Goal: Task Accomplishment & Management: Use online tool/utility

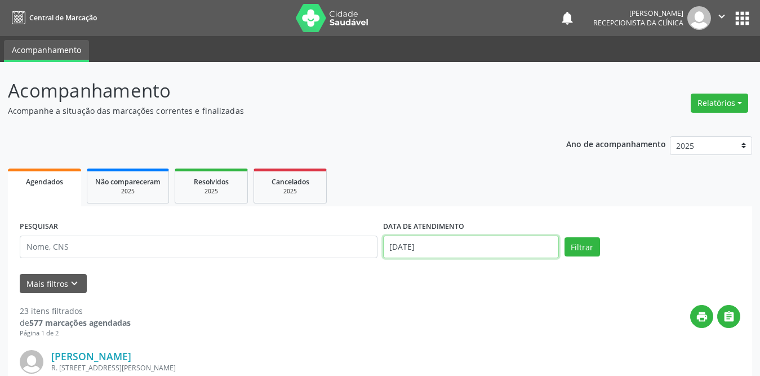
click at [448, 250] on input "[DATE]" at bounding box center [471, 247] width 176 height 23
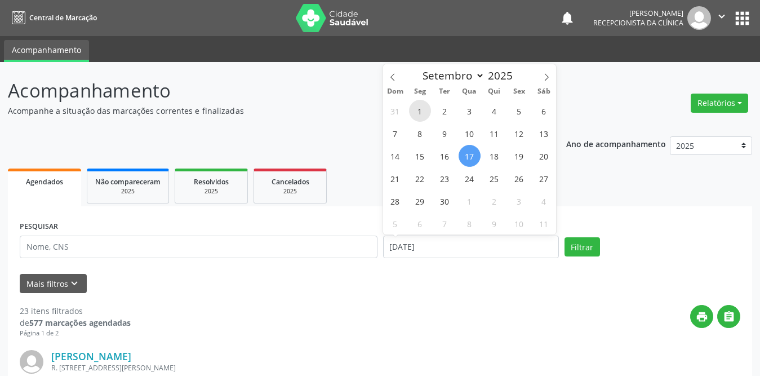
click at [422, 111] on span "1" at bounding box center [420, 111] width 22 height 22
type input "[DATE]"
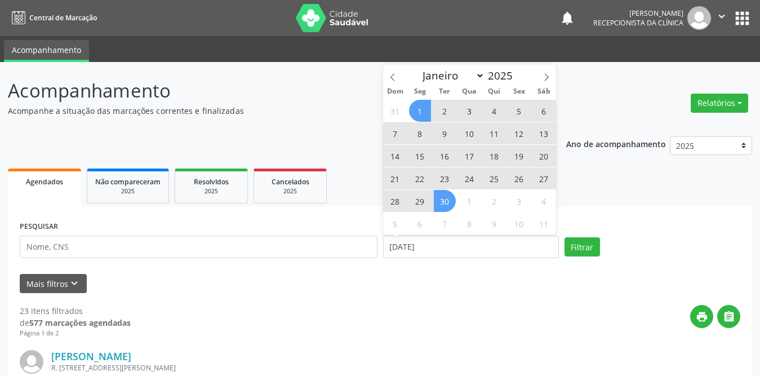
click at [446, 202] on span "30" at bounding box center [445, 201] width 22 height 22
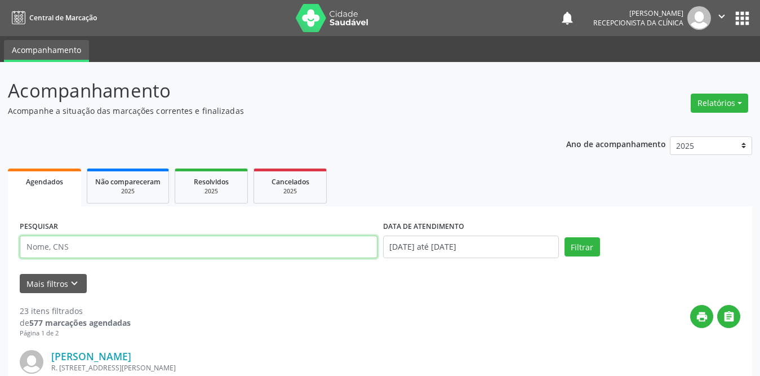
click at [193, 245] on input "text" at bounding box center [199, 247] width 358 height 23
paste input "[PERSON_NAME]"
type input "[PERSON_NAME]"
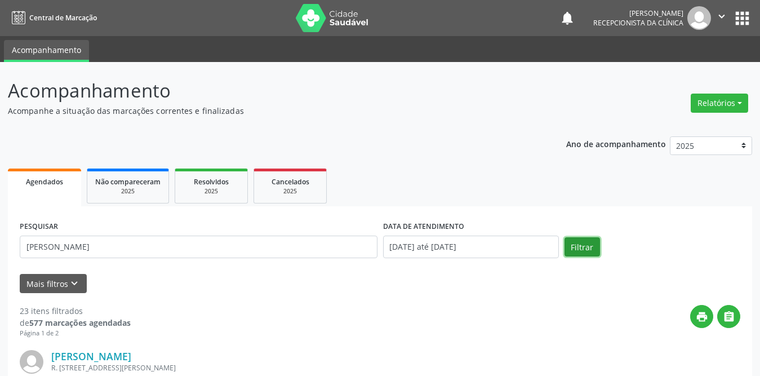
click at [573, 252] on button "Filtrar" at bounding box center [583, 246] width 36 height 19
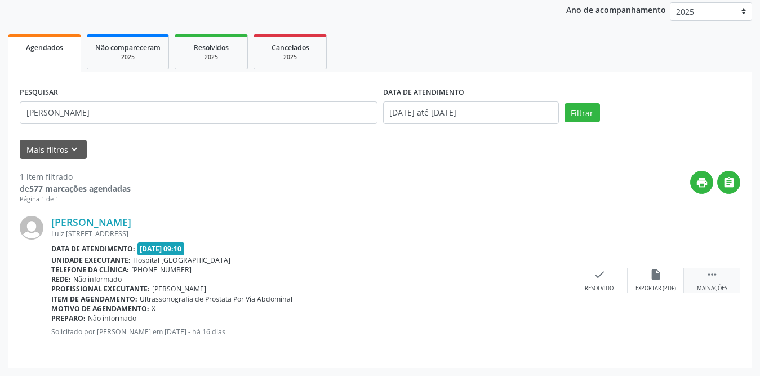
click at [711, 280] on icon "" at bounding box center [712, 274] width 12 height 12
click at [492, 282] on div "insert_drive_file Exportar (PDF)" at bounding box center [487, 280] width 56 height 24
click at [540, 280] on icon "print" at bounding box center [543, 274] width 12 height 12
